Goal: Obtain resource: Download file/media

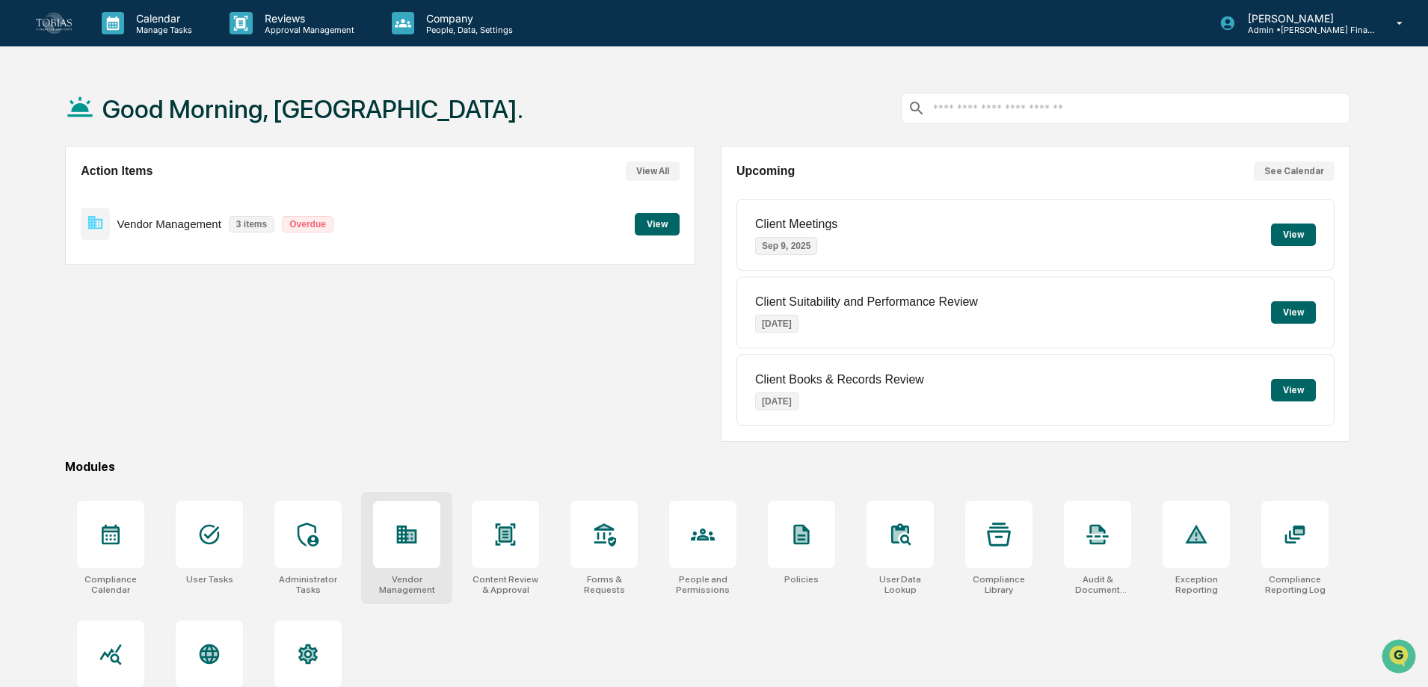
click at [411, 564] on div at bounding box center [406, 534] width 67 height 67
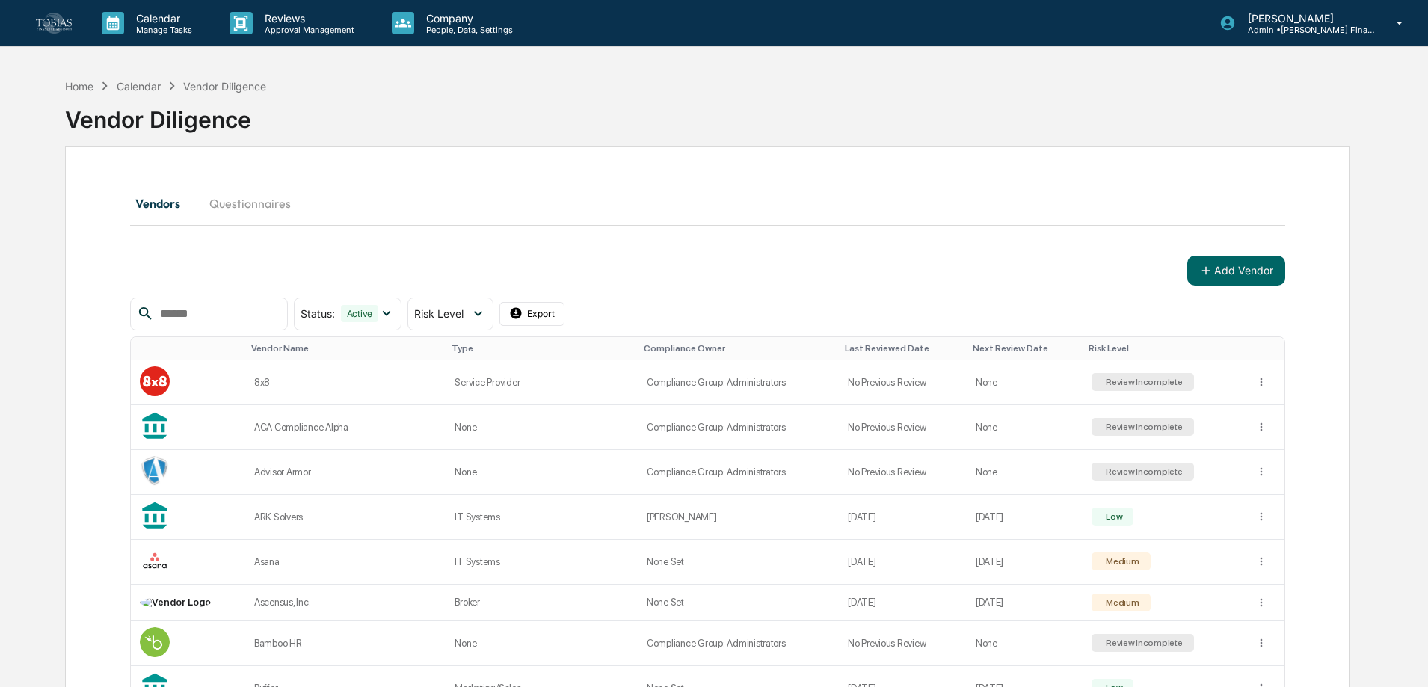
click at [211, 318] on input "text" at bounding box center [217, 313] width 127 height 19
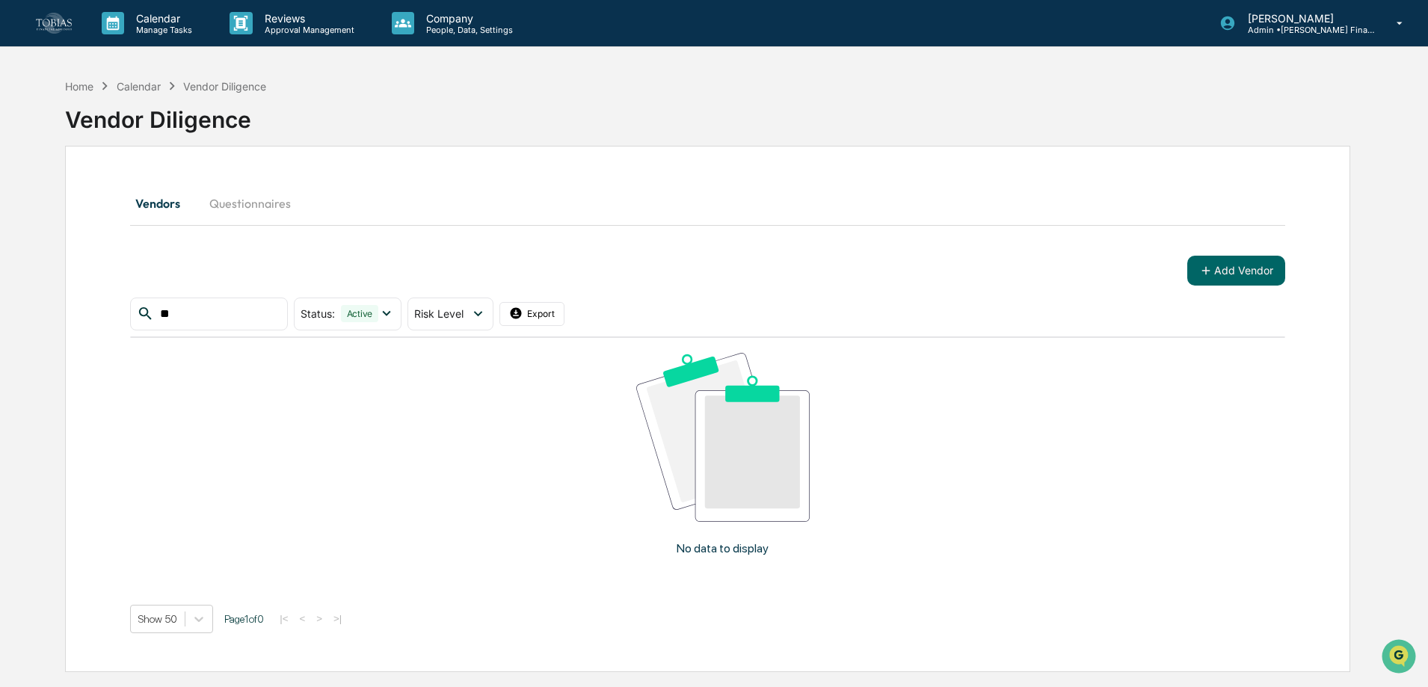
type input "*"
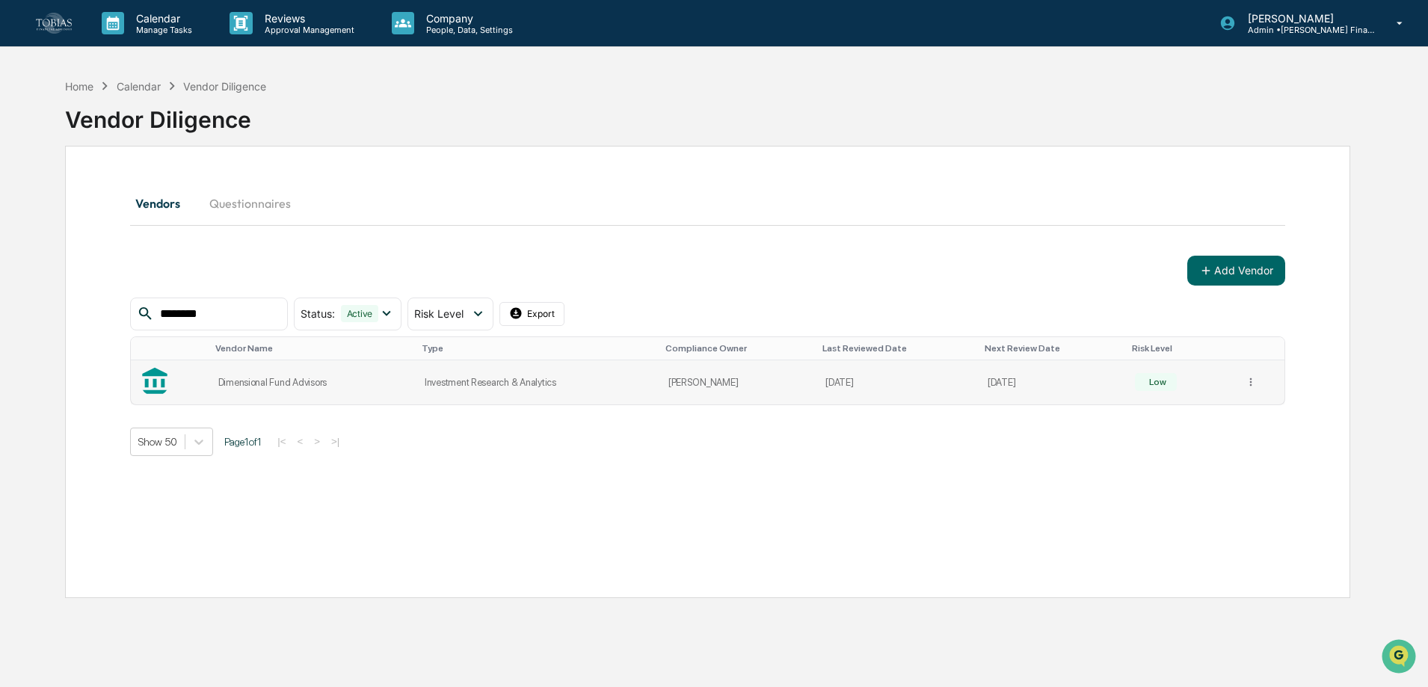
type input "********"
click at [558, 372] on td "Investment Research & Analytics" at bounding box center [538, 382] width 244 height 44
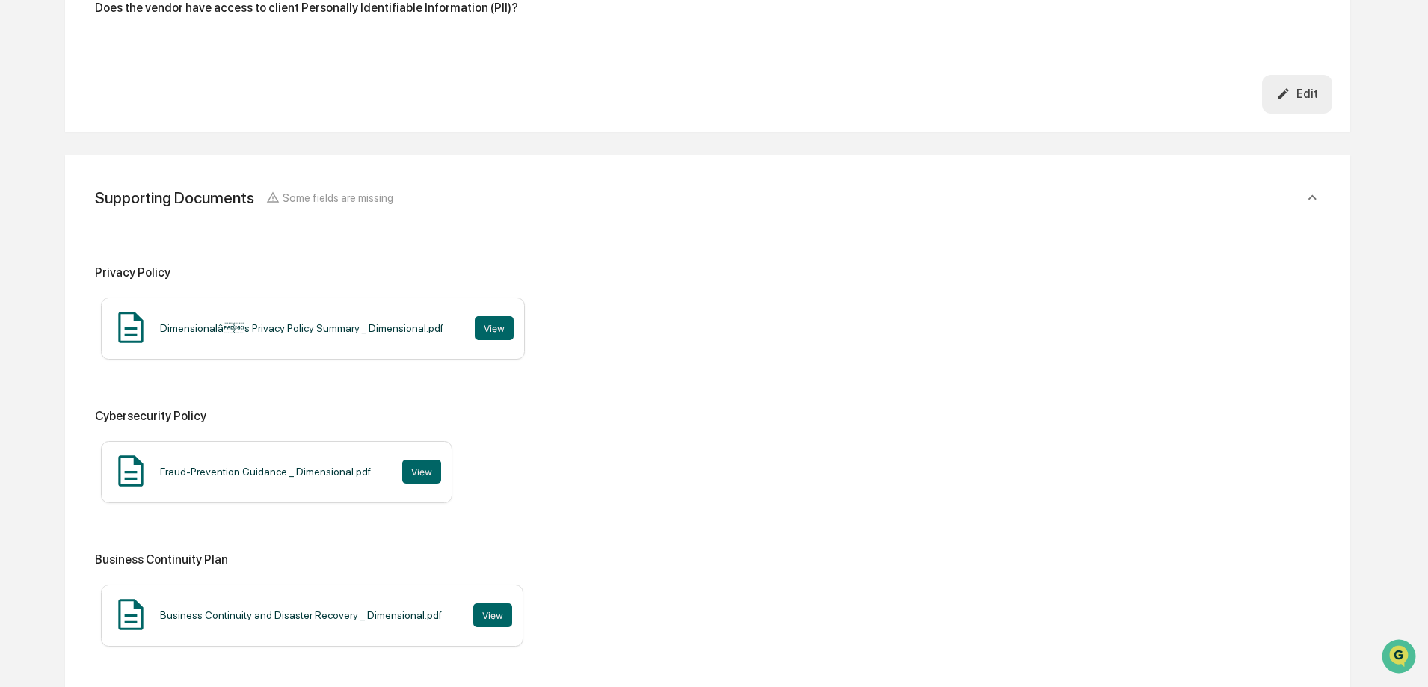
scroll to position [1047, 0]
click at [476, 325] on button "View" at bounding box center [494, 326] width 39 height 24
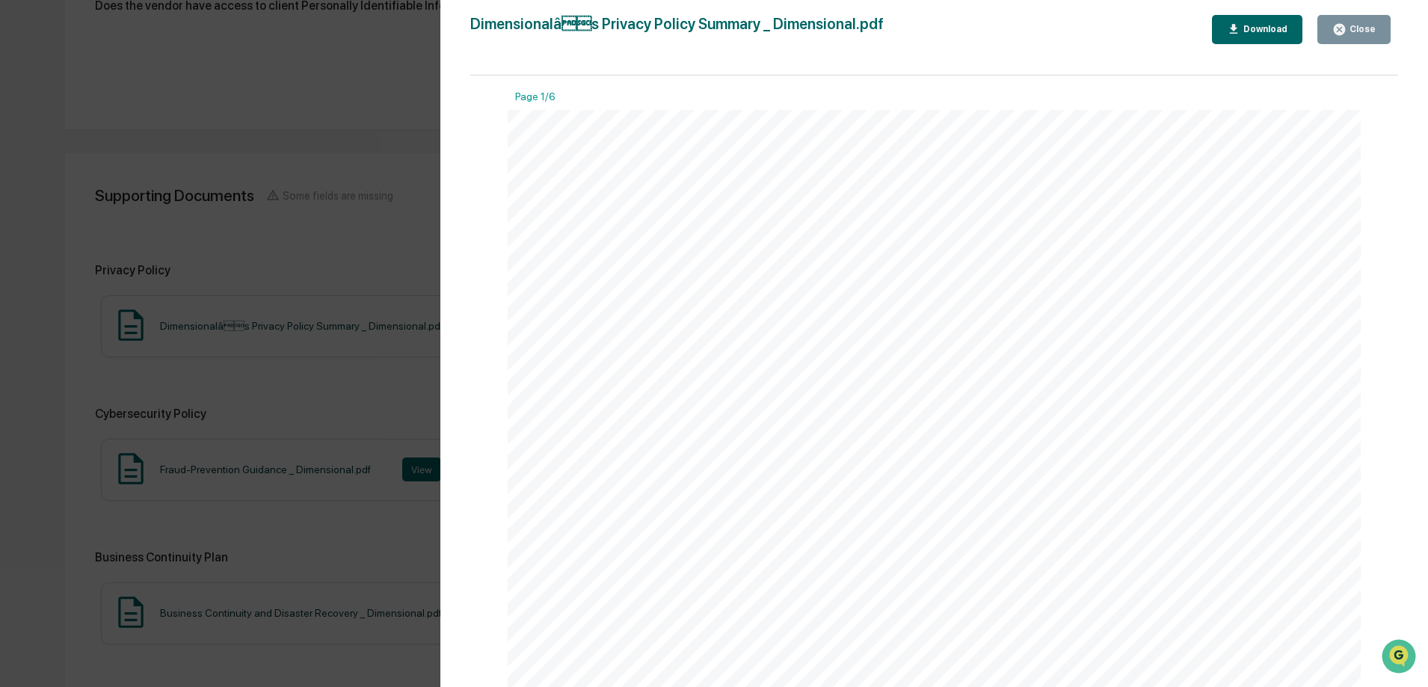
click at [1238, 28] on icon "button" at bounding box center [1234, 29] width 8 height 10
click at [1368, 19] on button "Close" at bounding box center [1354, 29] width 73 height 29
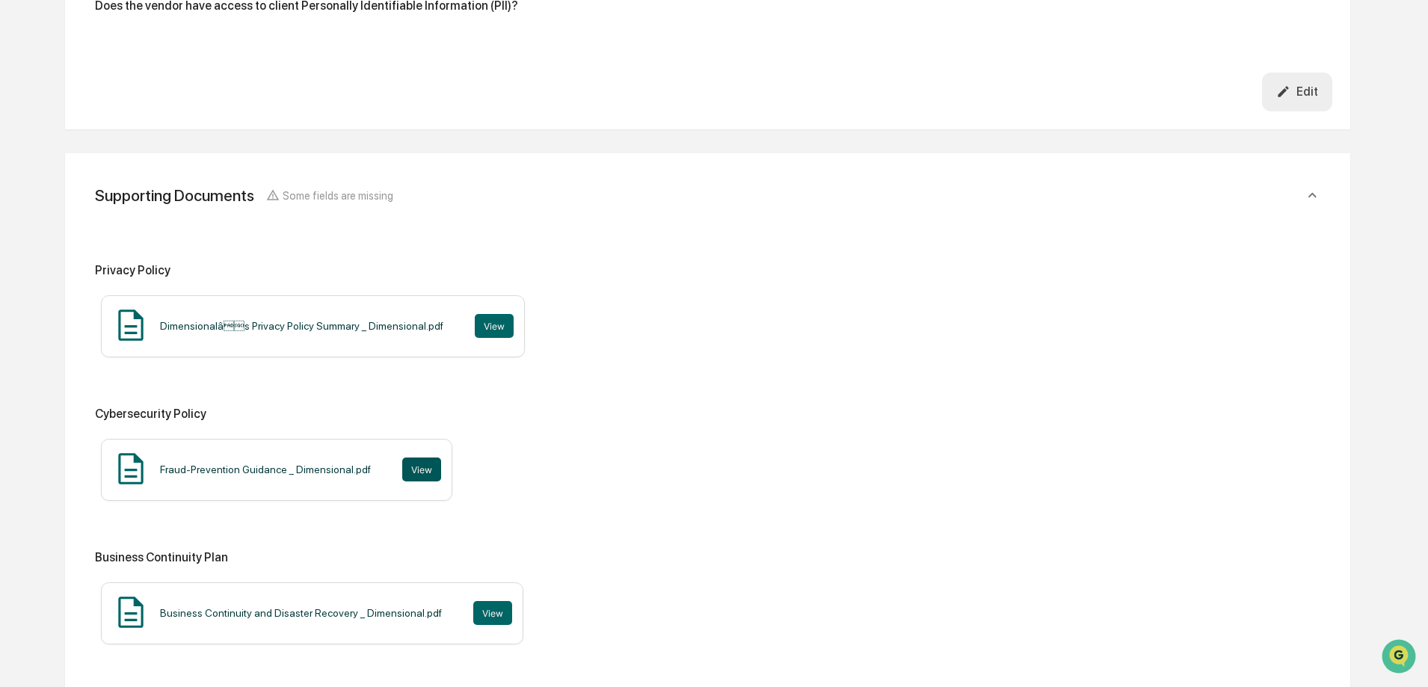
click at [426, 470] on button "View" at bounding box center [421, 470] width 39 height 24
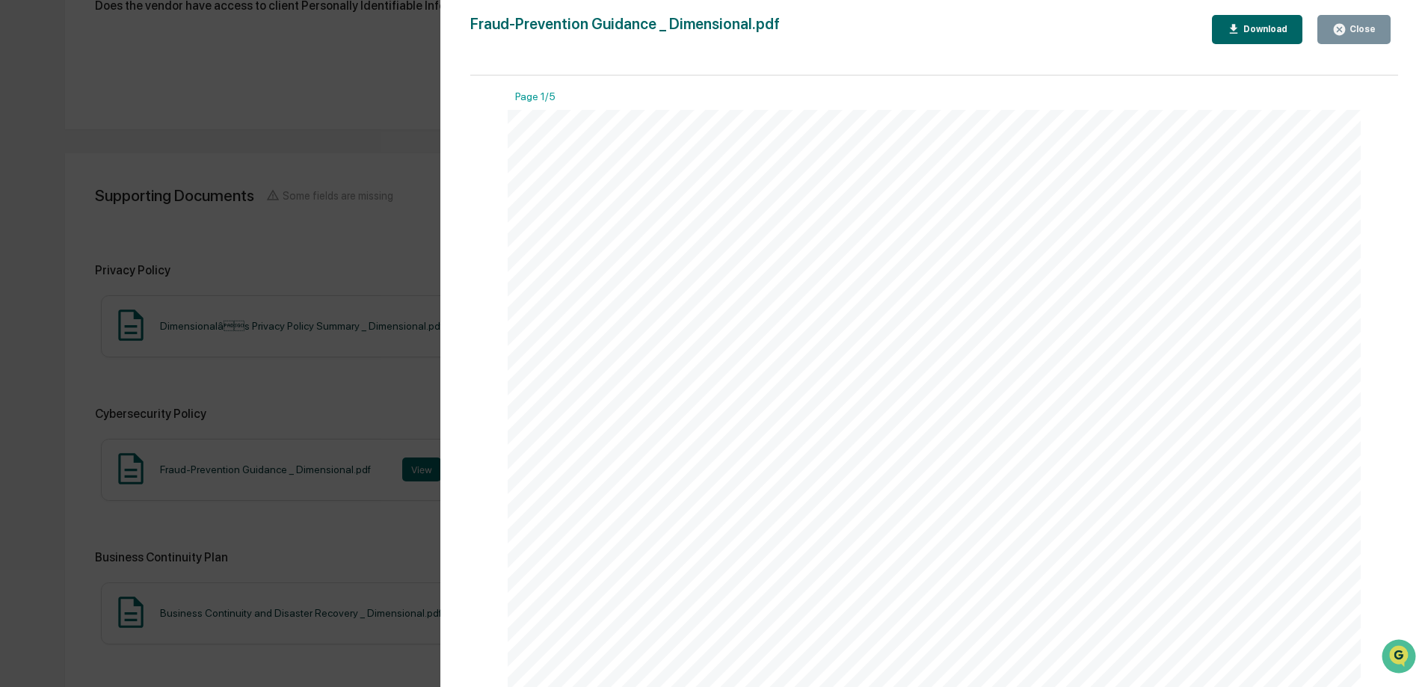
click at [1258, 38] on button "Download" at bounding box center [1257, 29] width 91 height 29
click at [1377, 32] on button "Close" at bounding box center [1354, 29] width 73 height 29
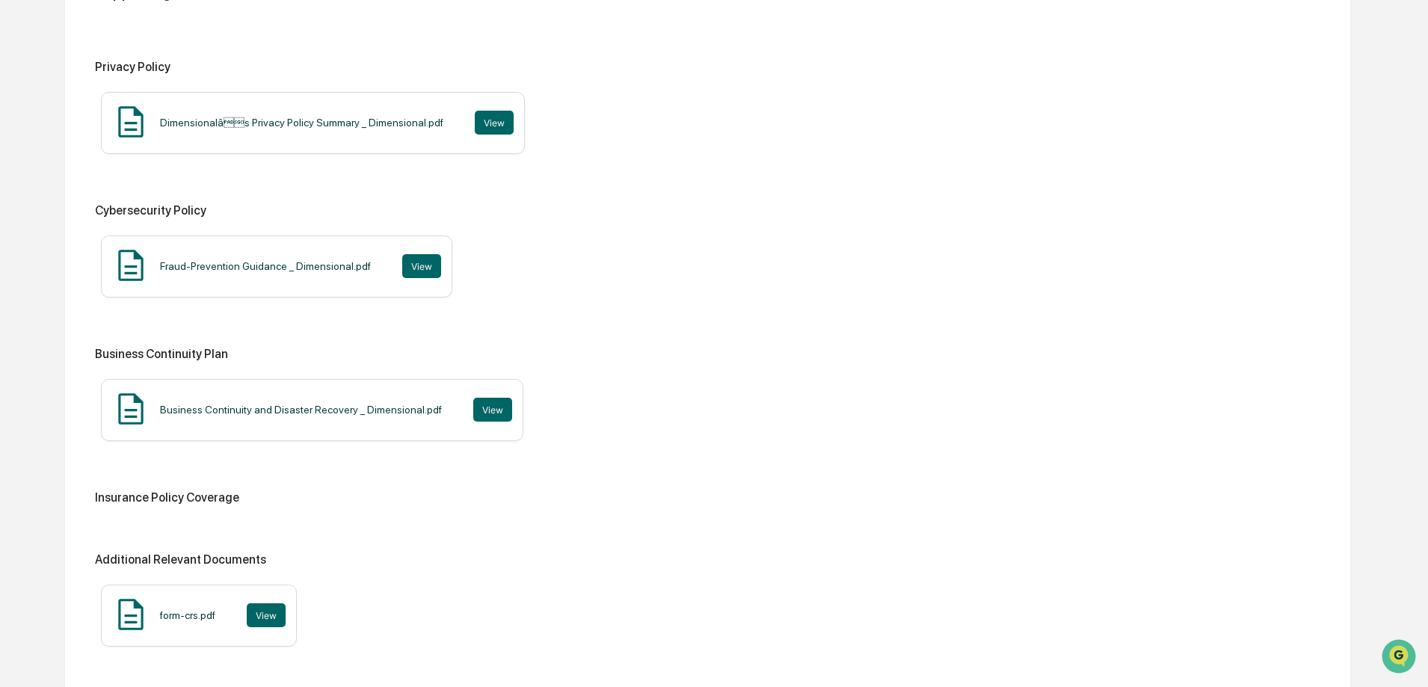
scroll to position [1271, 0]
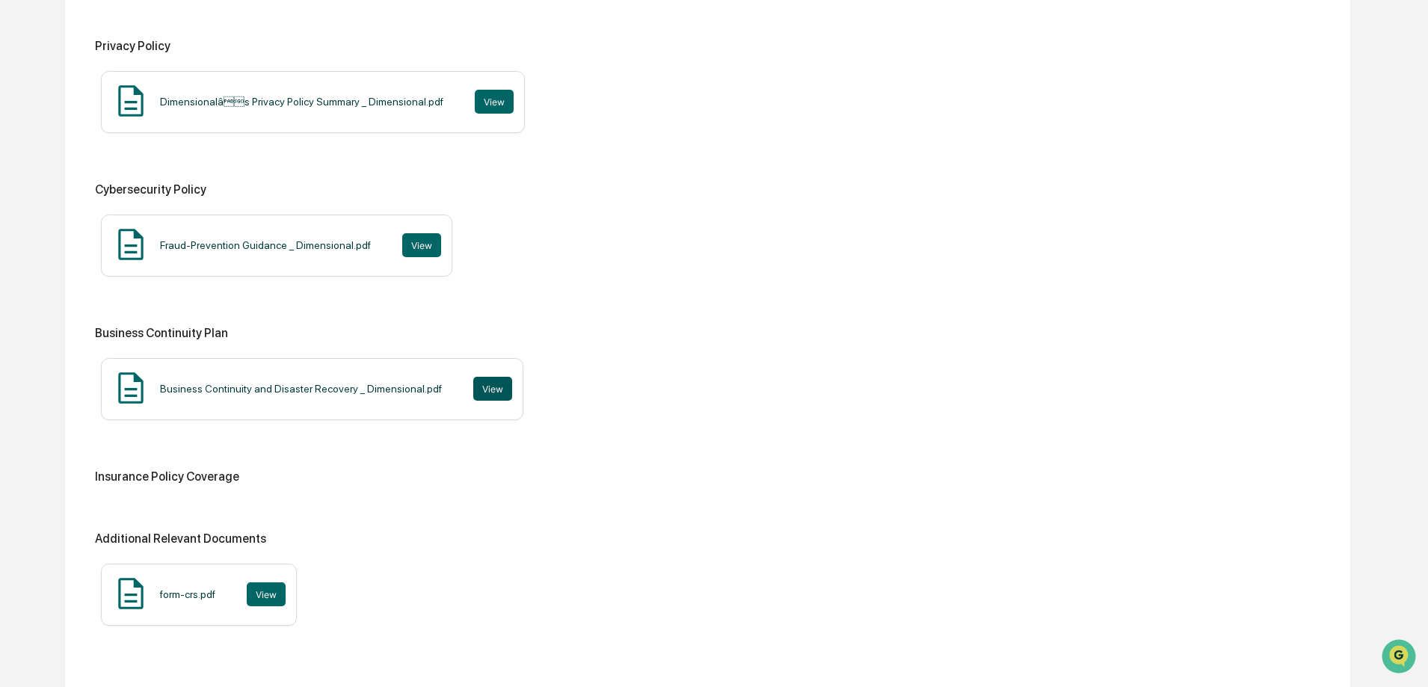
click at [486, 391] on button "View" at bounding box center [492, 389] width 39 height 24
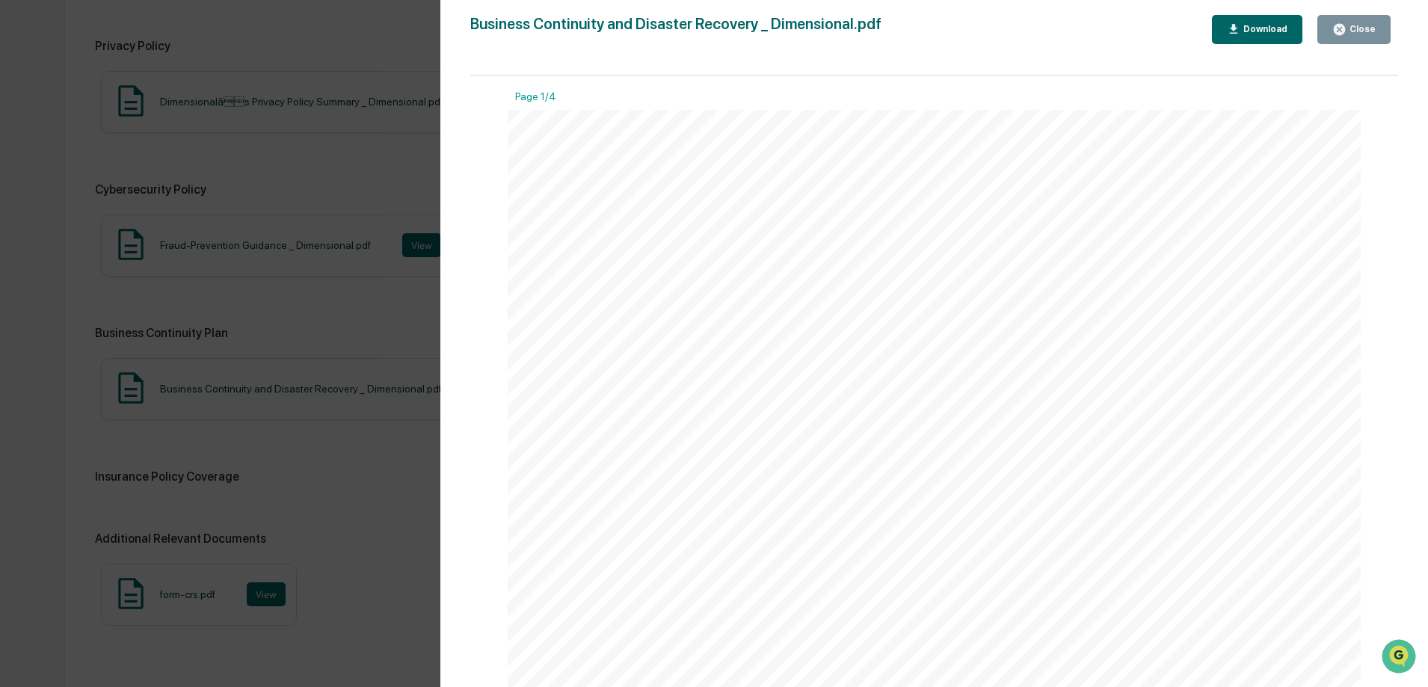
click at [1264, 31] on div "Download" at bounding box center [1264, 29] width 47 height 10
click at [1368, 34] on div "Close" at bounding box center [1361, 29] width 29 height 10
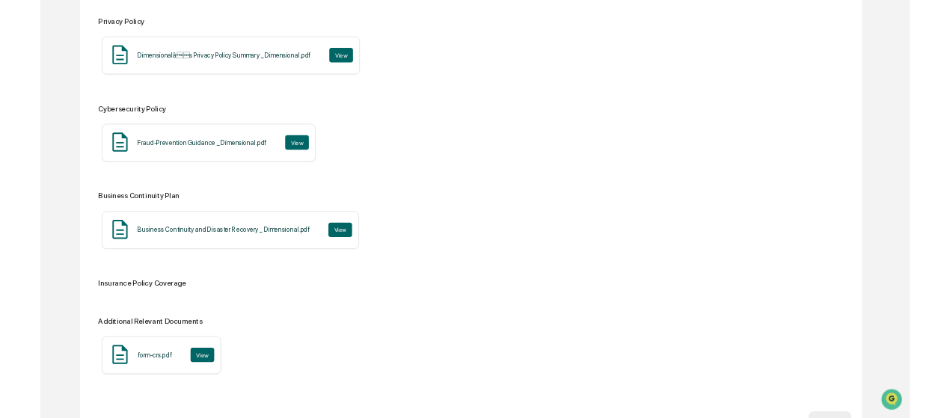
scroll to position [1496, 0]
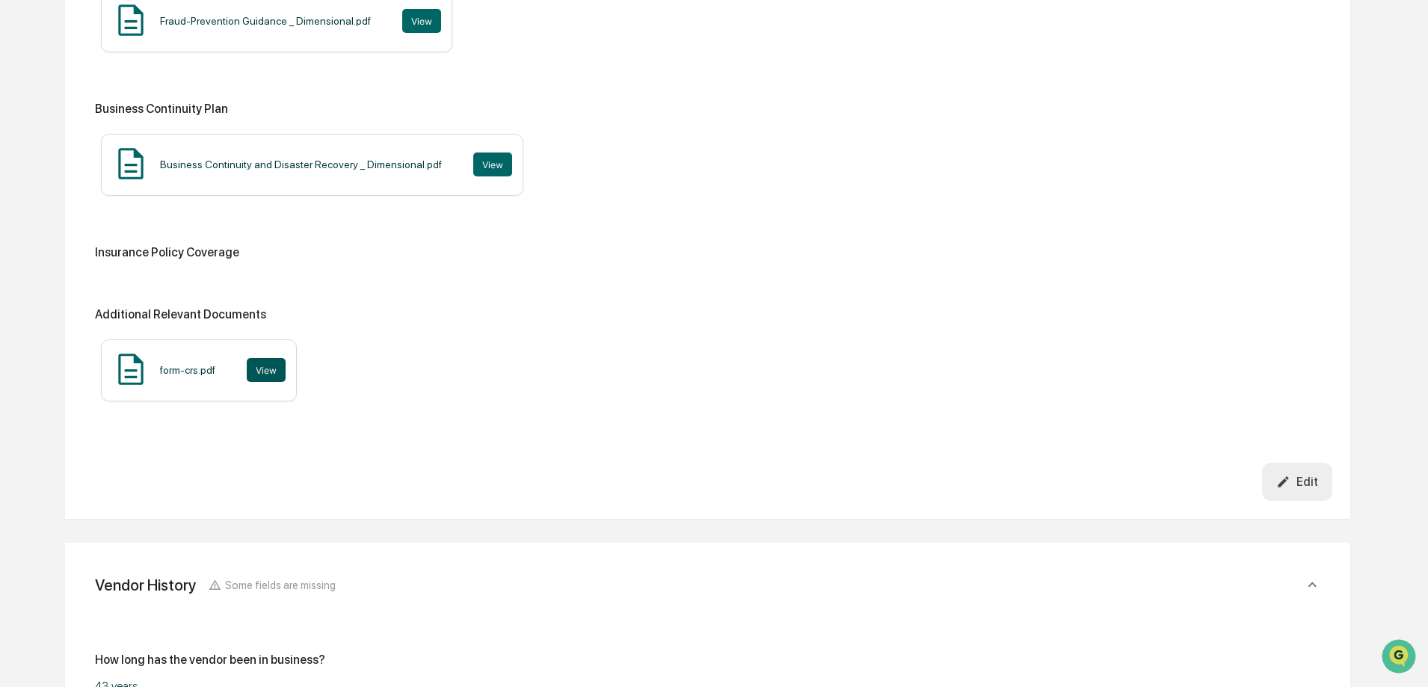
click at [268, 372] on button "View" at bounding box center [266, 370] width 39 height 24
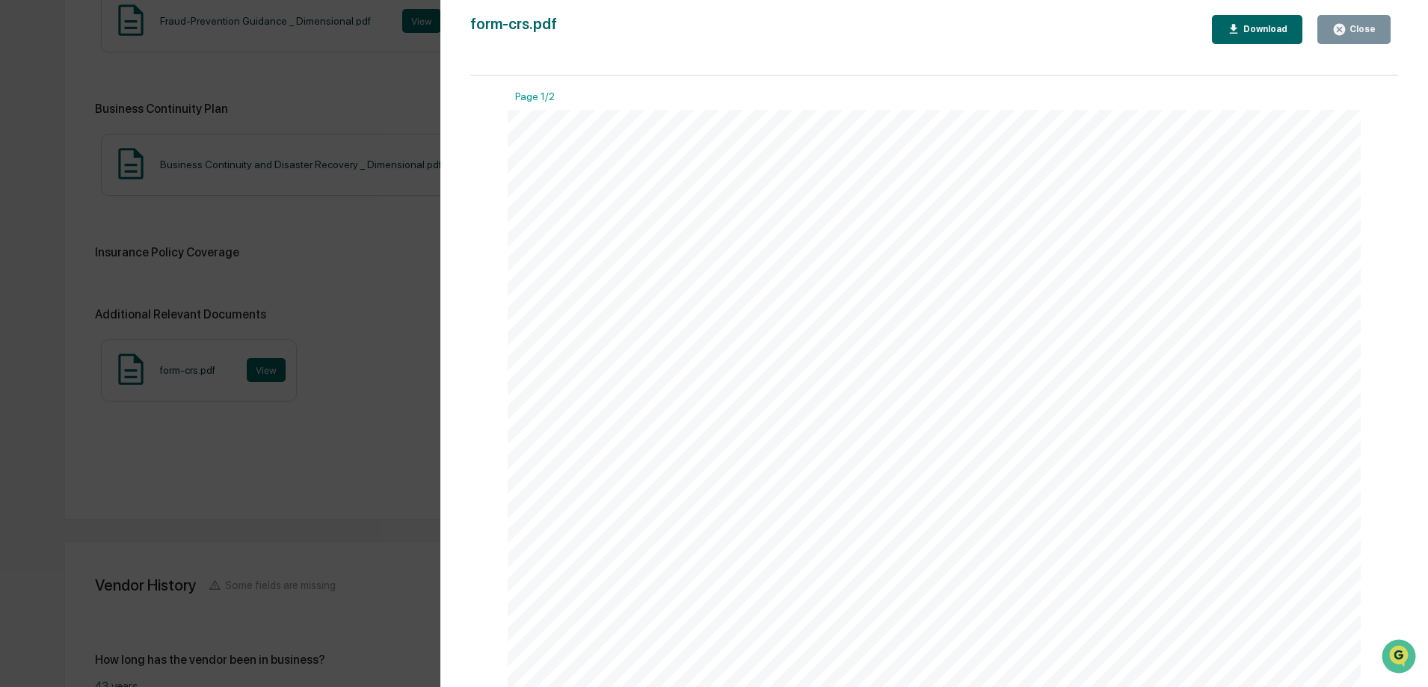
click at [1260, 31] on div "Download" at bounding box center [1264, 29] width 47 height 10
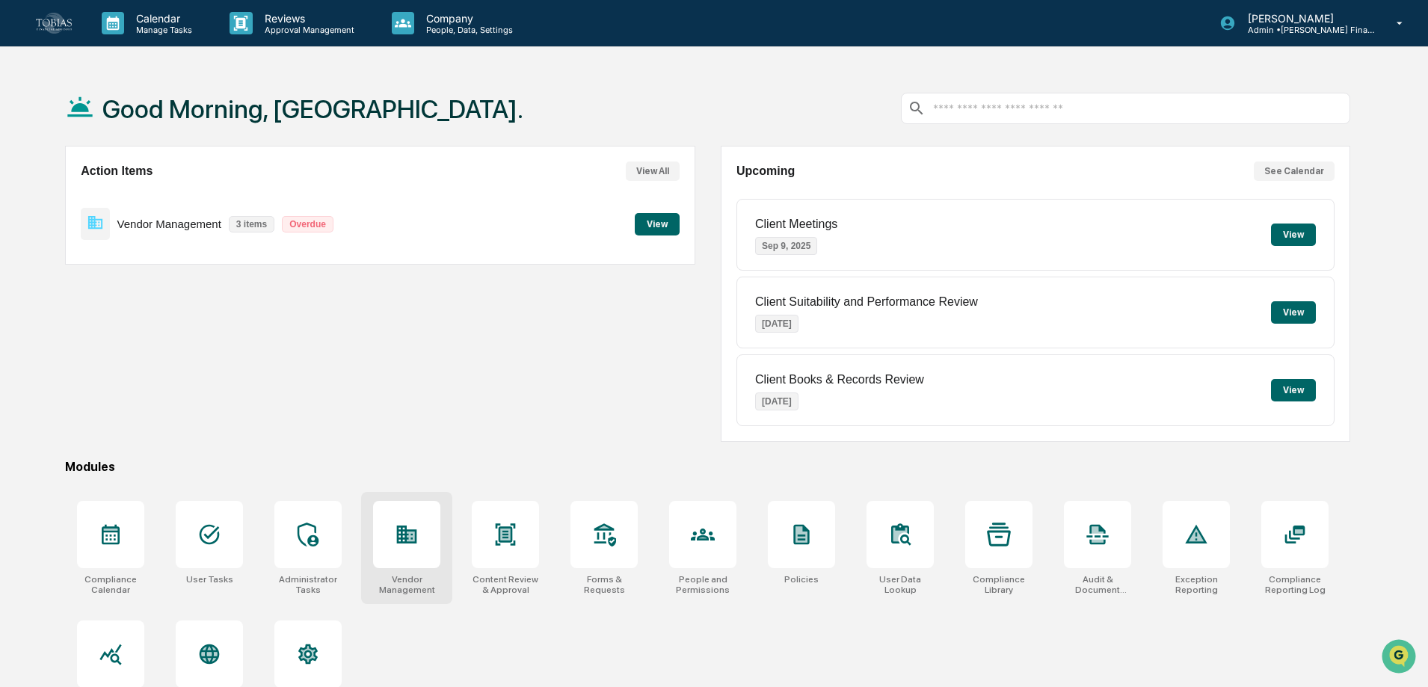
click at [411, 541] on icon at bounding box center [411, 537] width 8 height 10
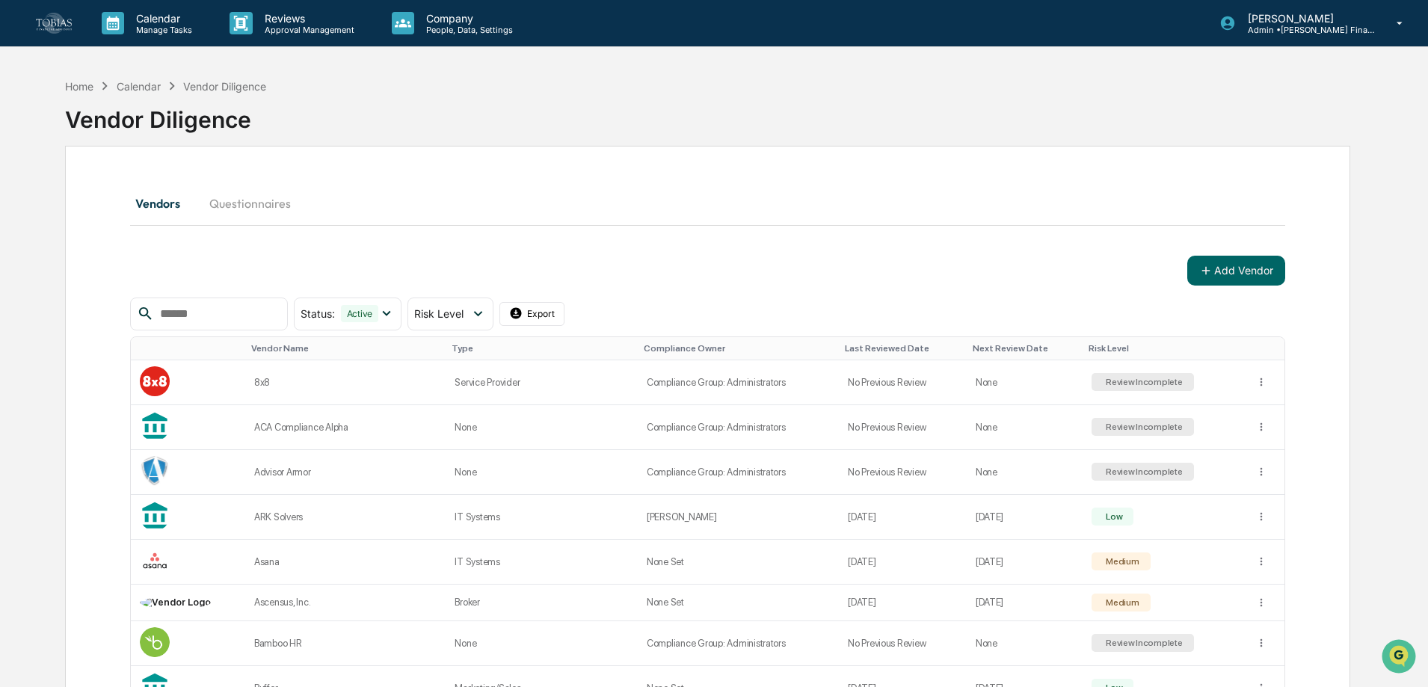
click at [268, 310] on input "text" at bounding box center [217, 313] width 127 height 19
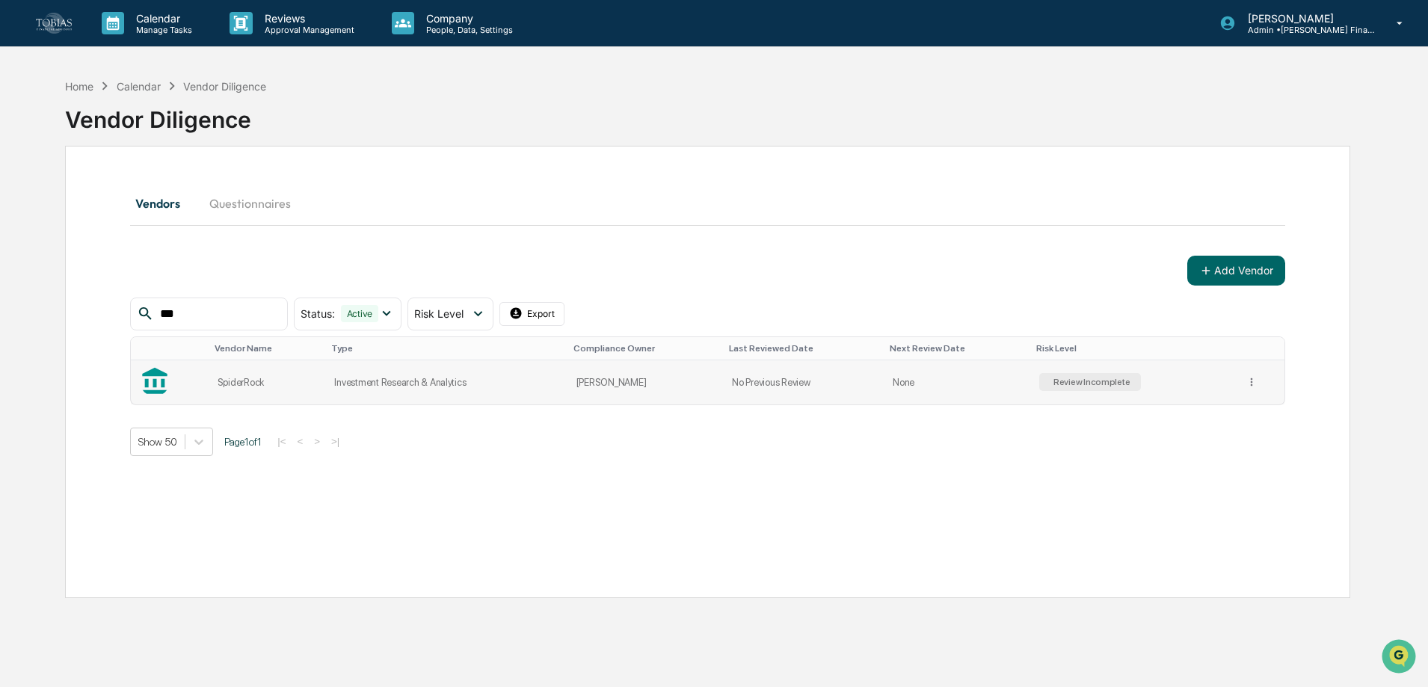
type input "***"
click at [567, 376] on td "Investment Research & Analytics" at bounding box center [446, 382] width 242 height 44
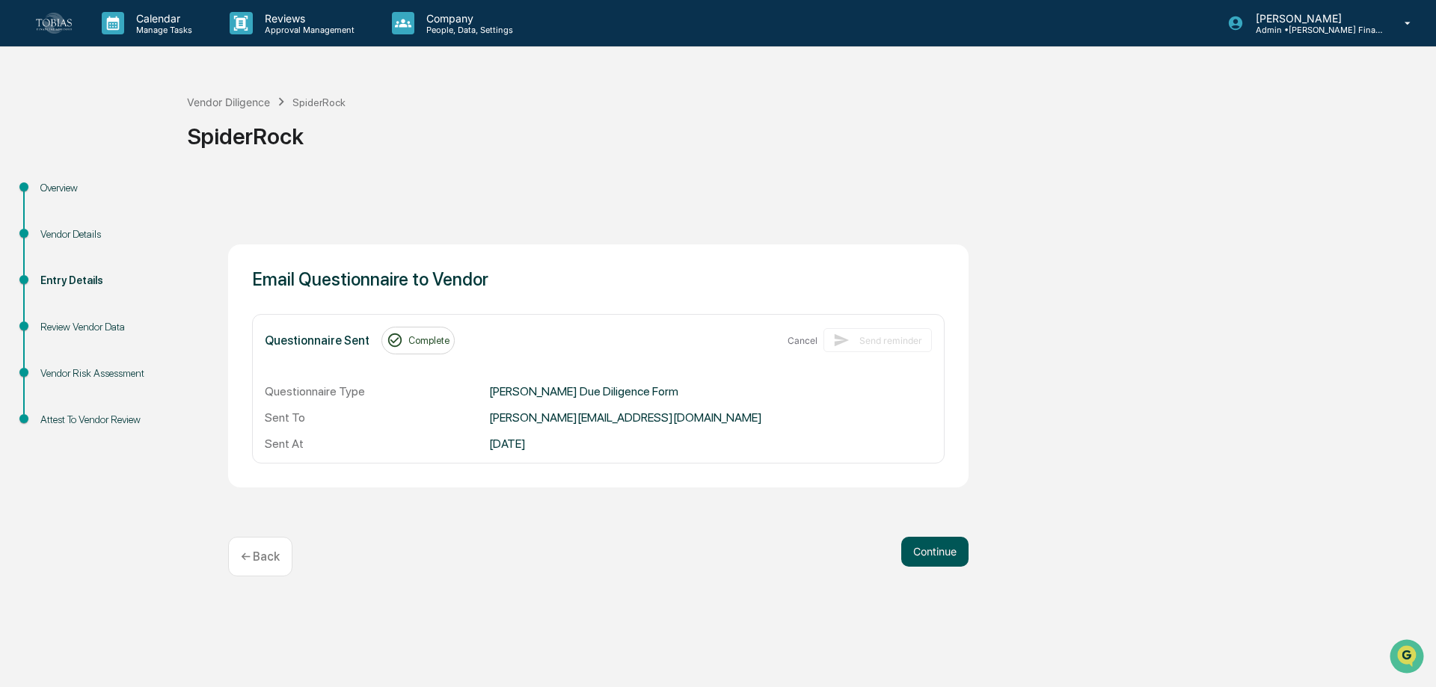
click at [945, 556] on button "Continue" at bounding box center [934, 552] width 67 height 30
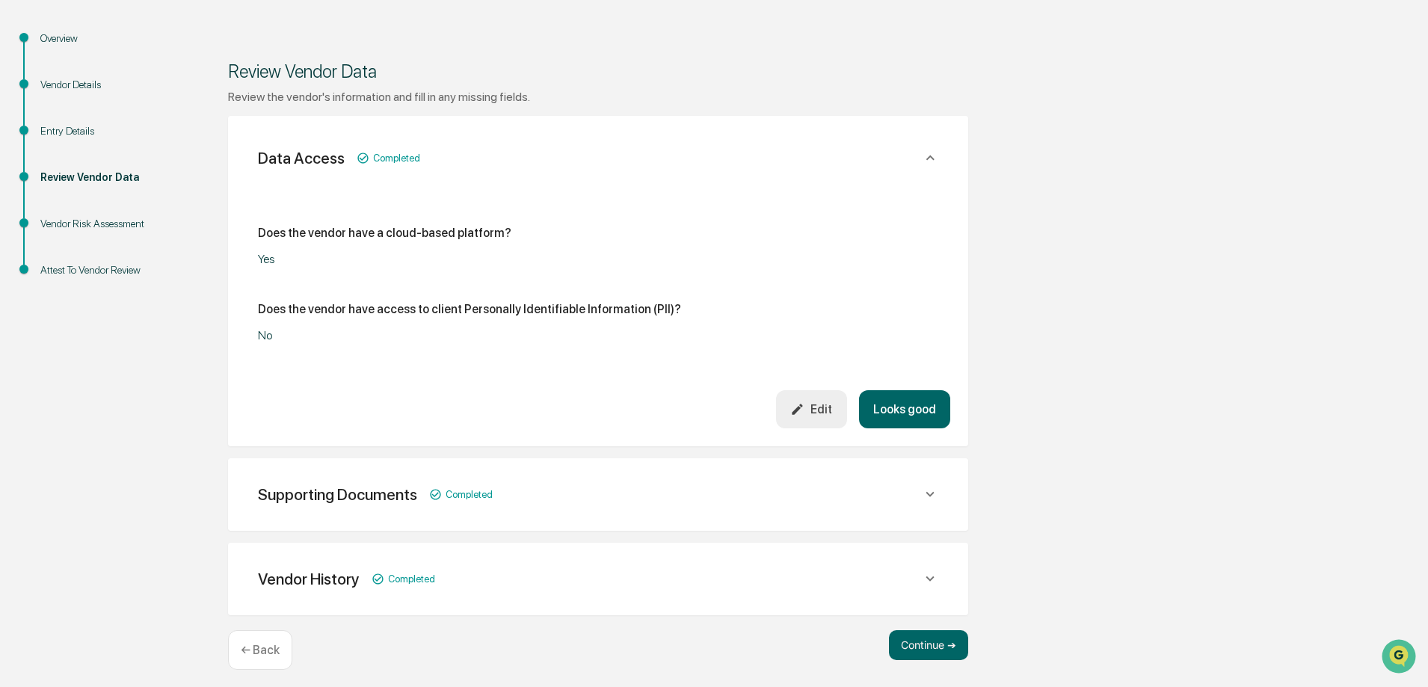
scroll to position [157, 0]
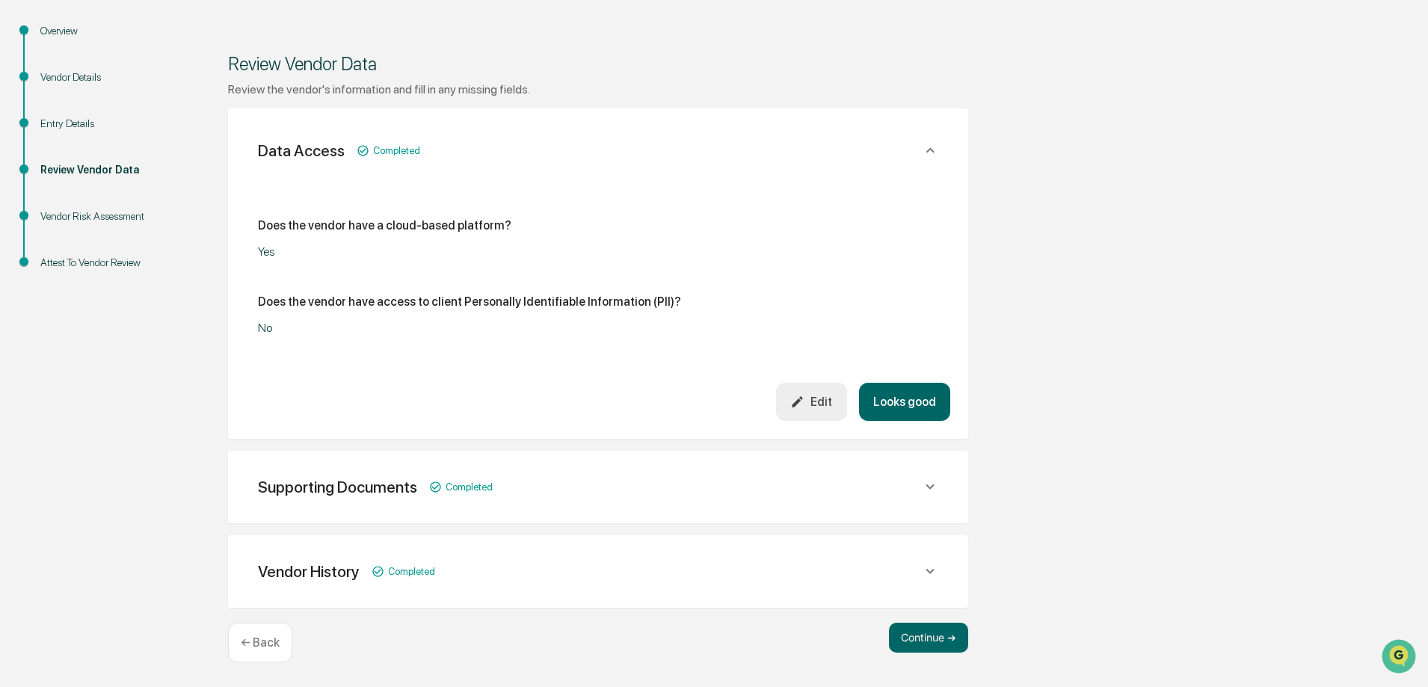
click at [899, 509] on div "Supporting Documents Completed Privacy Policy Blackrock Privacy Notice 03-26-20…" at bounding box center [598, 487] width 740 height 73
click at [936, 159] on icon at bounding box center [930, 150] width 16 height 16
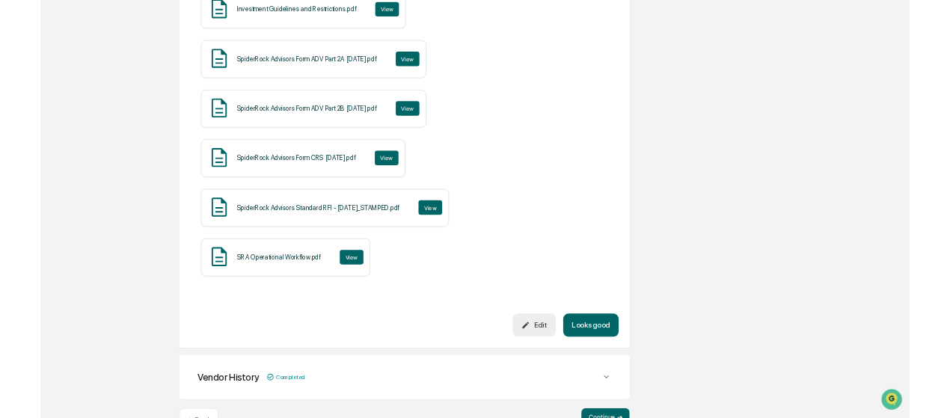
scroll to position [1639, 0]
